Goal: Check status: Check status

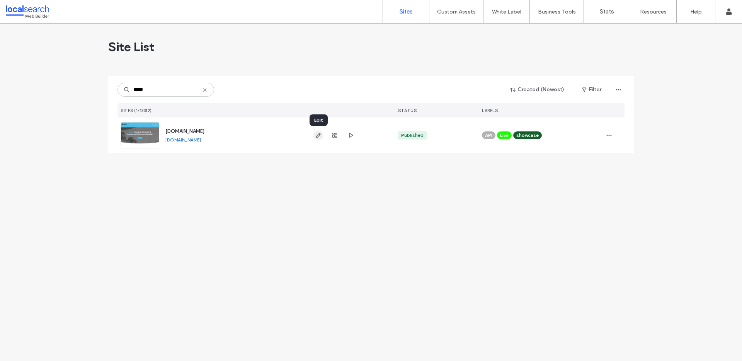
type input "*****"
click at [319, 137] on icon "button" at bounding box center [318, 135] width 6 height 6
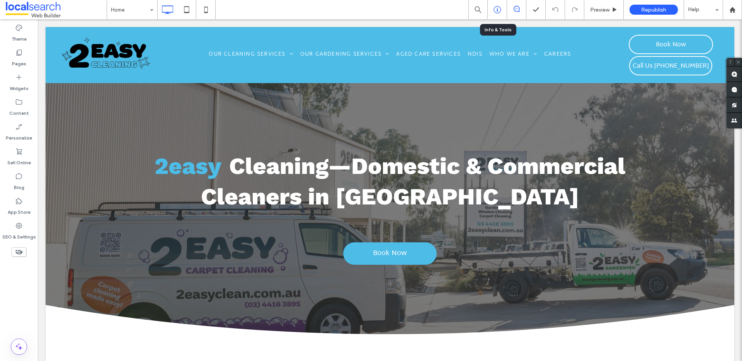
click at [493, 7] on icon at bounding box center [497, 10] width 8 height 8
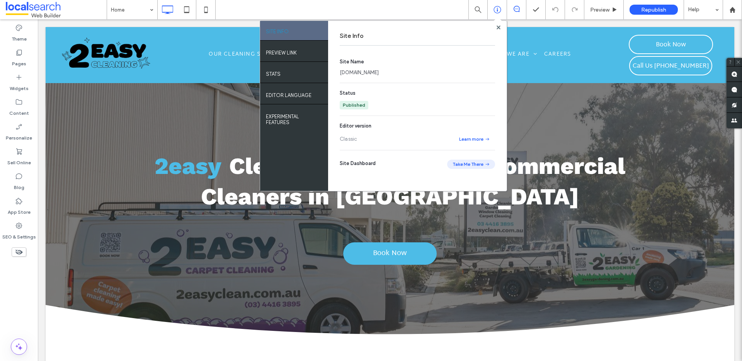
click at [463, 165] on button "Take Me There" at bounding box center [471, 164] width 48 height 9
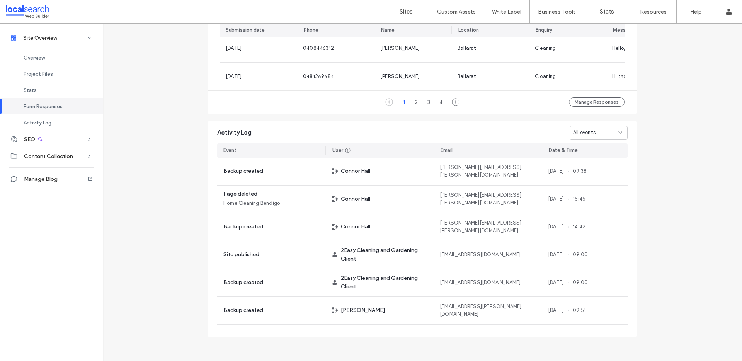
scroll to position [615, 0]
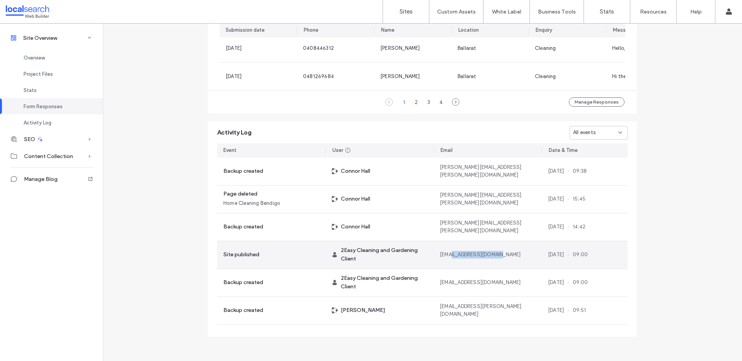
drag, startPoint x: 450, startPoint y: 255, endPoint x: 498, endPoint y: 257, distance: 47.6
click at [497, 257] on div "info@2easyclean.com.au" at bounding box center [488, 254] width 108 height 27
click at [499, 256] on div "info@2easyclean.com.au" at bounding box center [488, 254] width 108 height 27
drag, startPoint x: 546, startPoint y: 254, endPoint x: 578, endPoint y: 255, distance: 31.7
click at [578, 255] on div "14 Aug, 2025 09:00" at bounding box center [568, 255] width 40 height 8
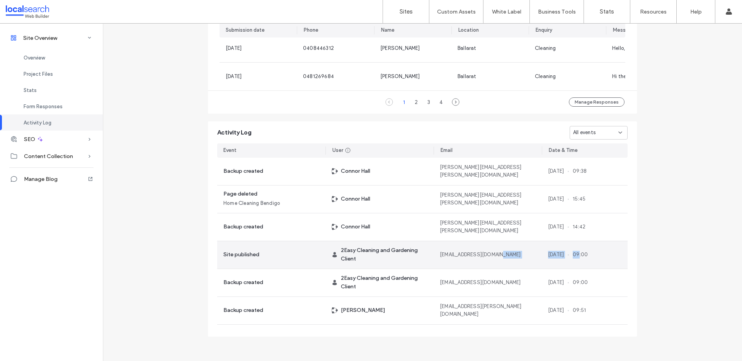
drag, startPoint x: 536, startPoint y: 255, endPoint x: 590, endPoint y: 255, distance: 54.1
